Goal: Check status: Check status

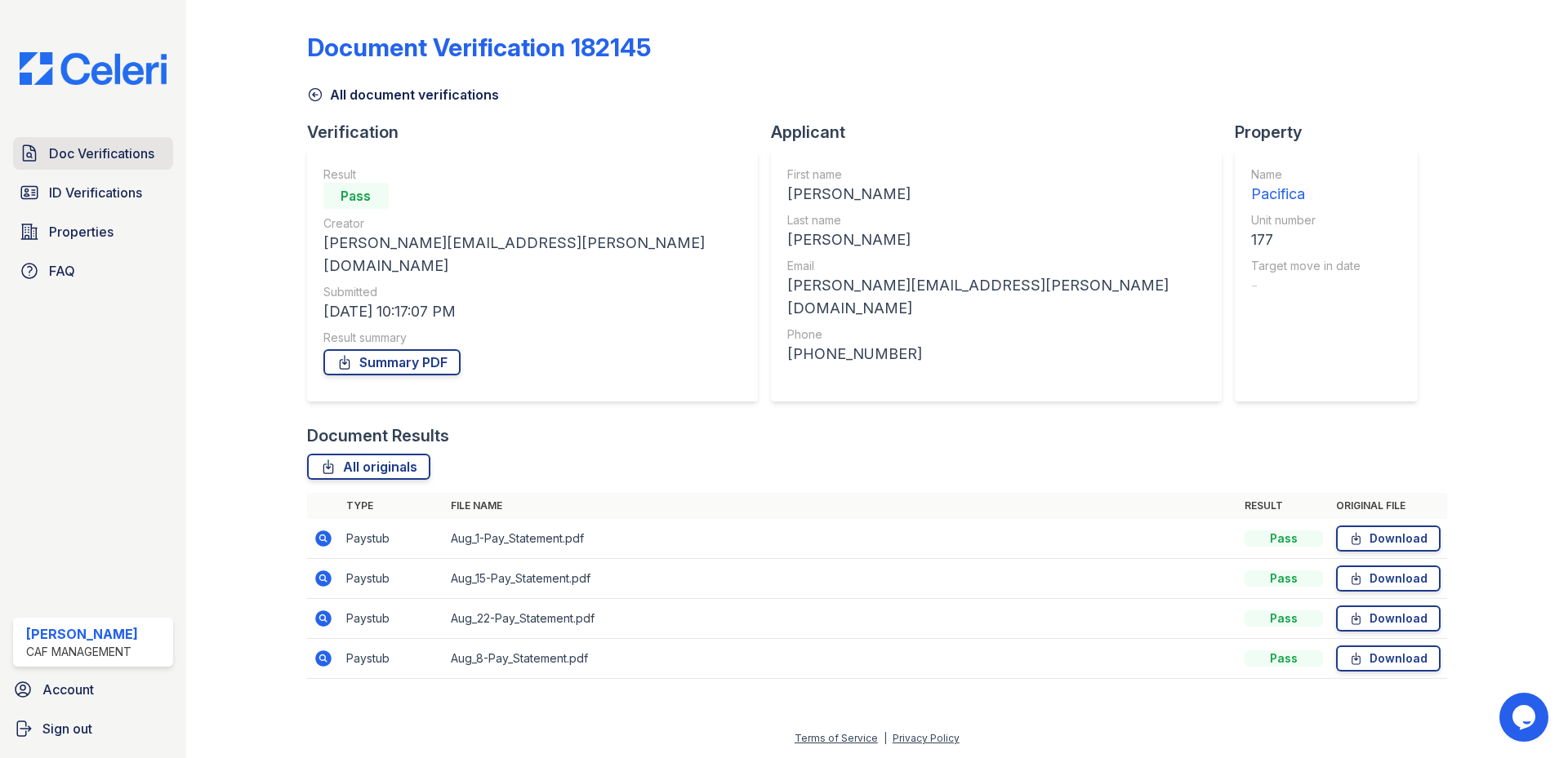
click at [112, 151] on span "Doc Verifications" at bounding box center [102, 153] width 106 height 19
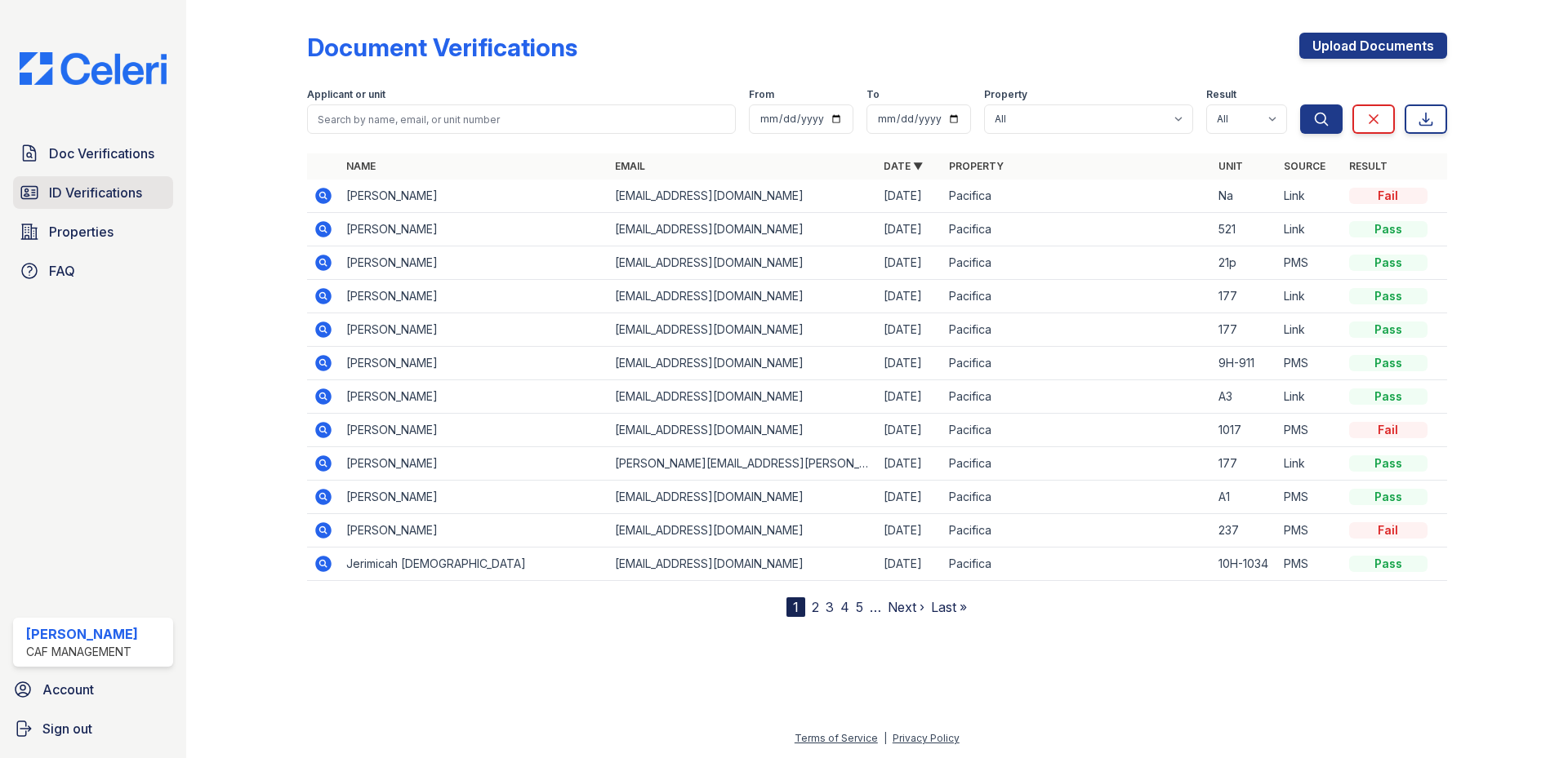
click at [134, 190] on span "ID Verifications" at bounding box center [95, 192] width 93 height 19
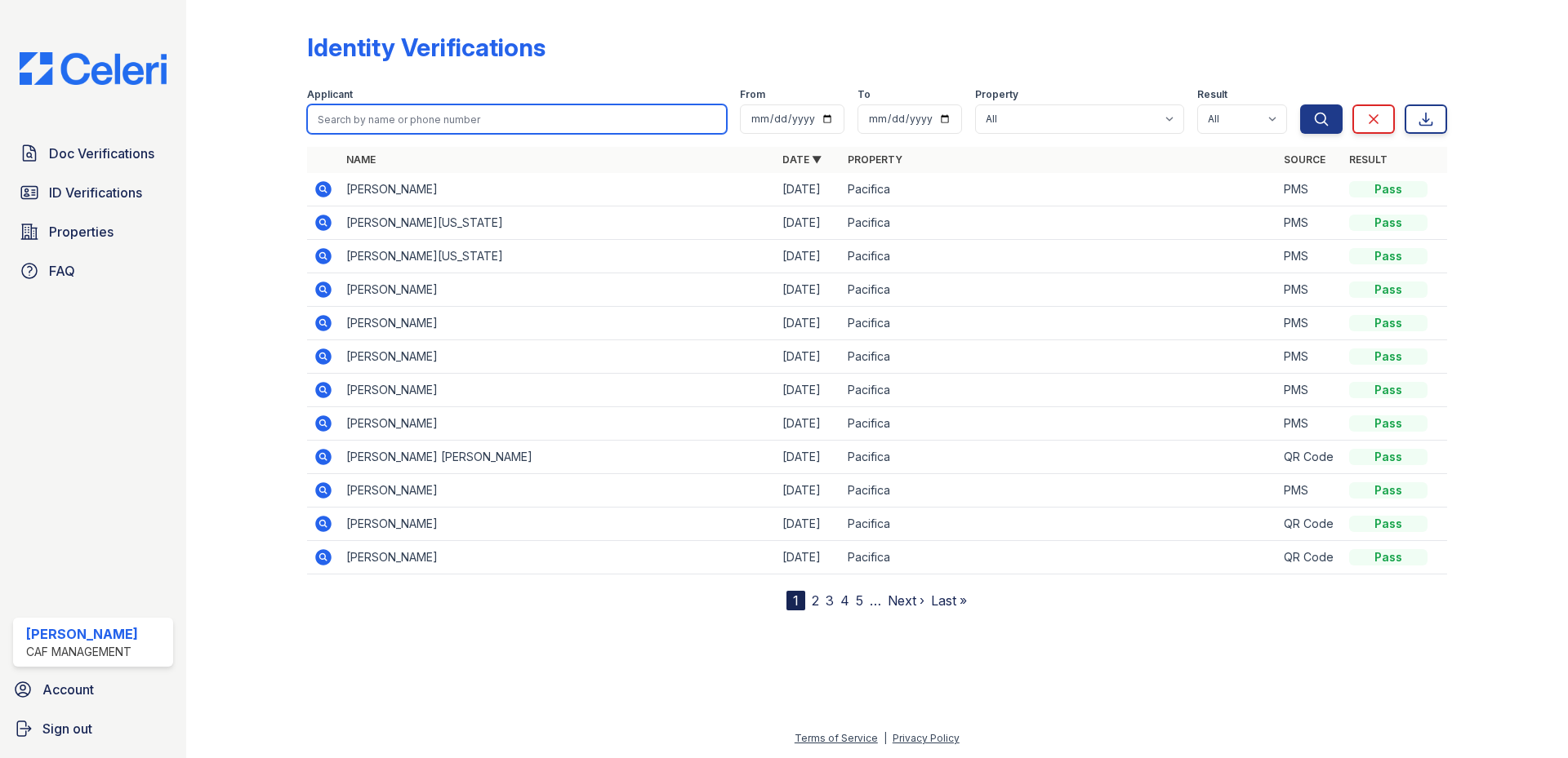
click at [404, 120] on input "search" at bounding box center [517, 119] width 419 height 29
type input "rios"
click at [1300, 105] on button "Search" at bounding box center [1321, 119] width 43 height 29
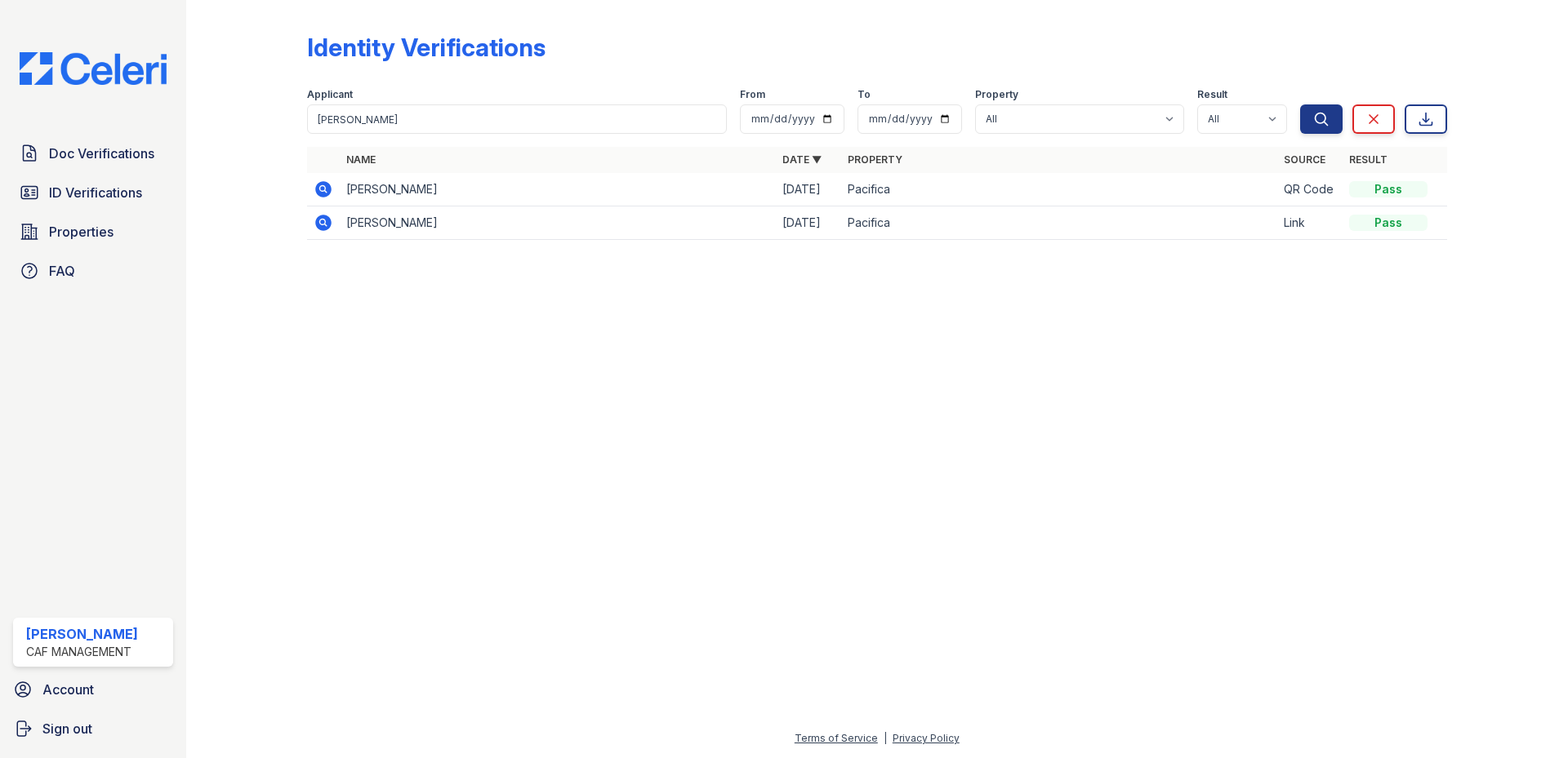
click at [334, 188] on td at bounding box center [323, 190] width 33 height 34
click at [330, 191] on icon at bounding box center [323, 189] width 16 height 16
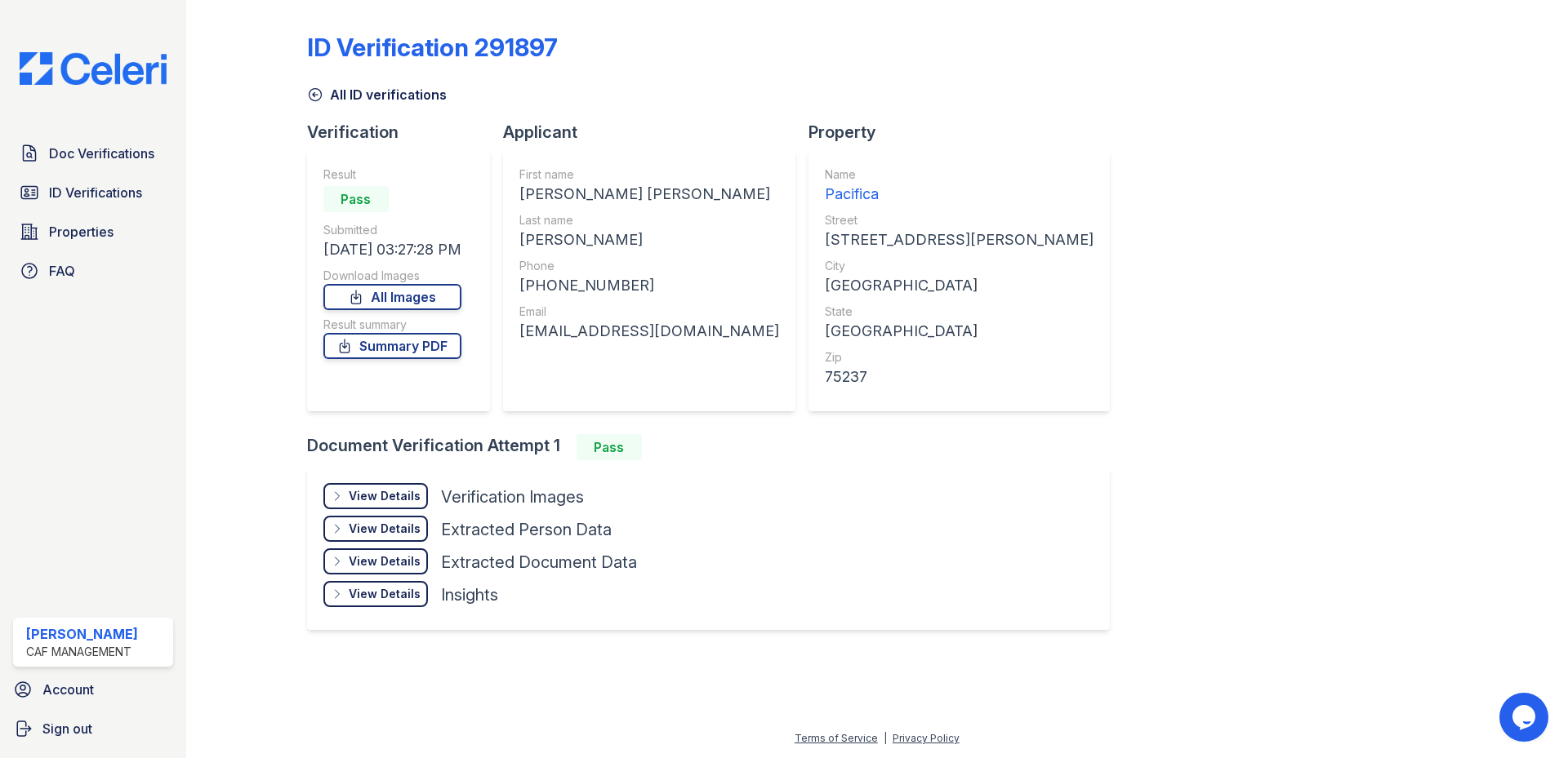
click at [355, 495] on div "View Details" at bounding box center [385, 496] width 72 height 16
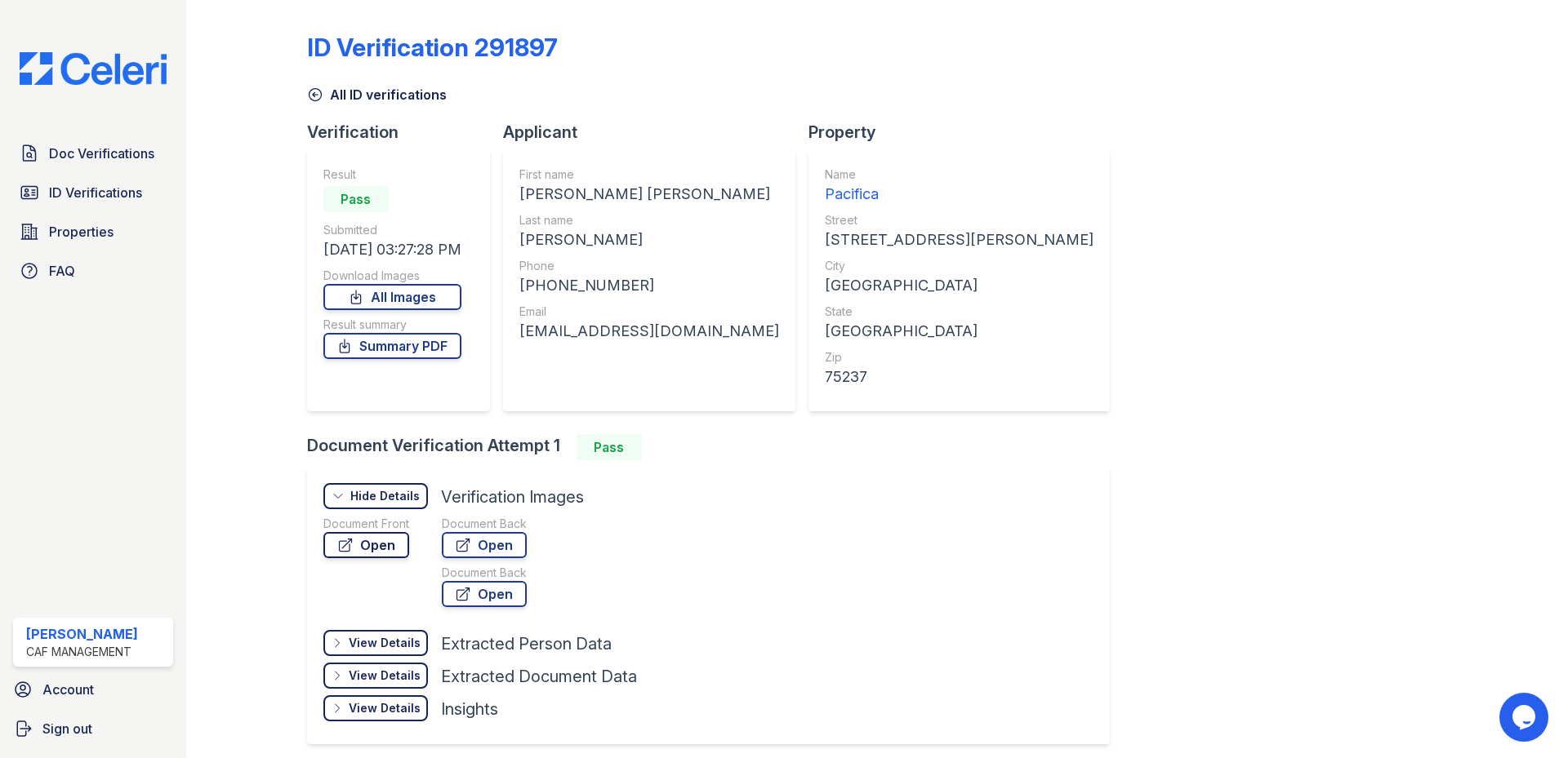
click at [386, 537] on link "Open" at bounding box center [366, 545] width 86 height 26
